Goal: Information Seeking & Learning: Learn about a topic

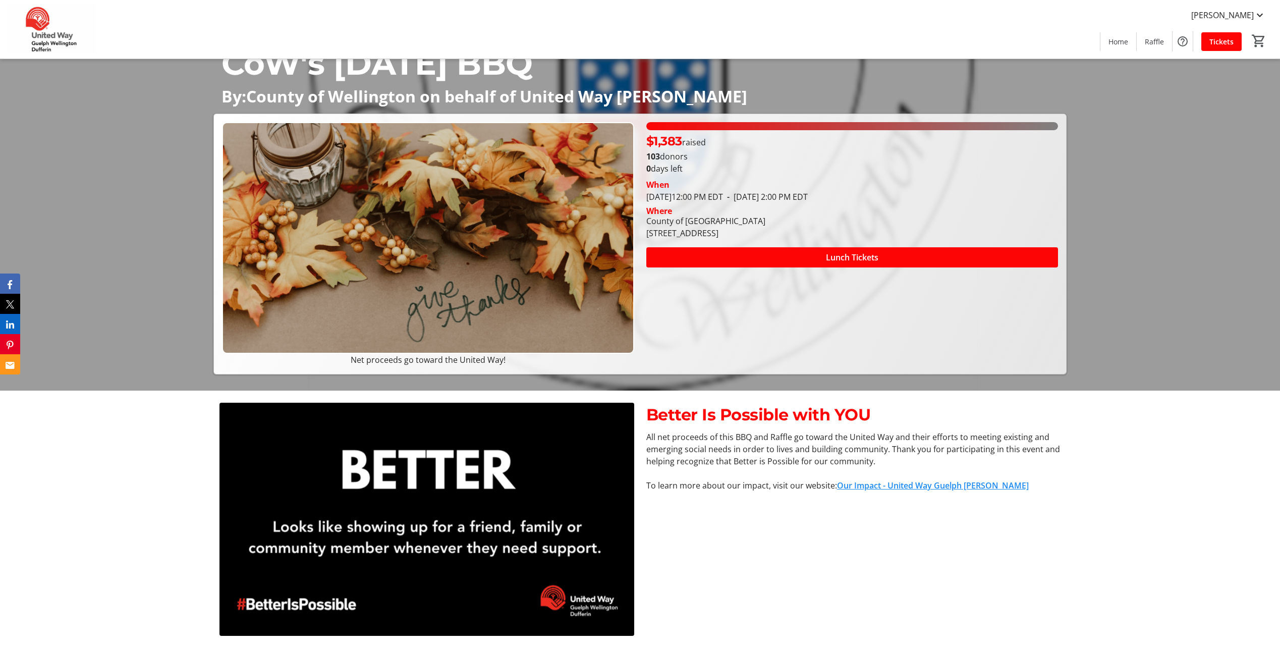
scroll to position [101, 0]
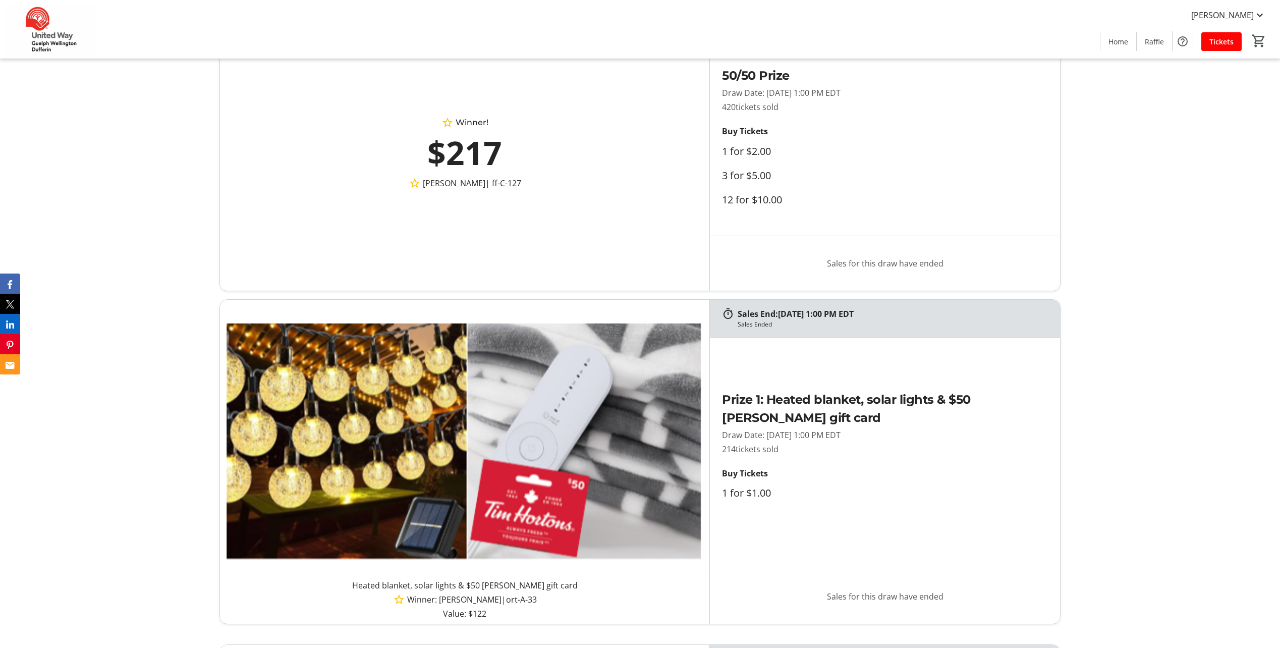
scroll to position [908, 0]
